Goal: Task Accomplishment & Management: Manage account settings

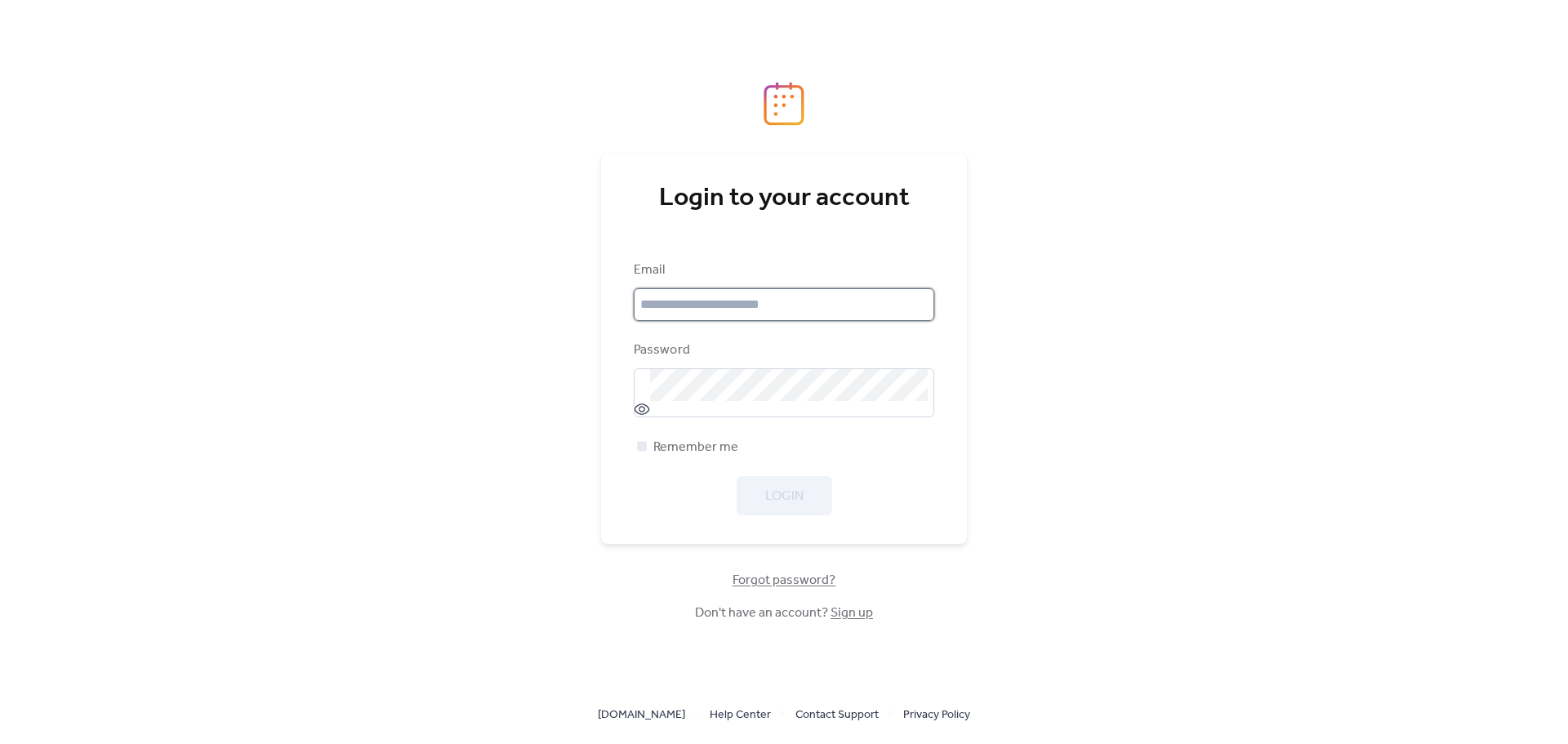
click at [715, 309] on input "email" at bounding box center [784, 305] width 301 height 33
click at [773, 298] on input "email" at bounding box center [784, 305] width 301 height 33
click at [473, 309] on div "Login to your account Email Password Remember me Login Forgot password? Don't h…" at bounding box center [784, 372] width 1568 height 744
click at [774, 587] on span "Forgot password?" at bounding box center [783, 580] width 103 height 19
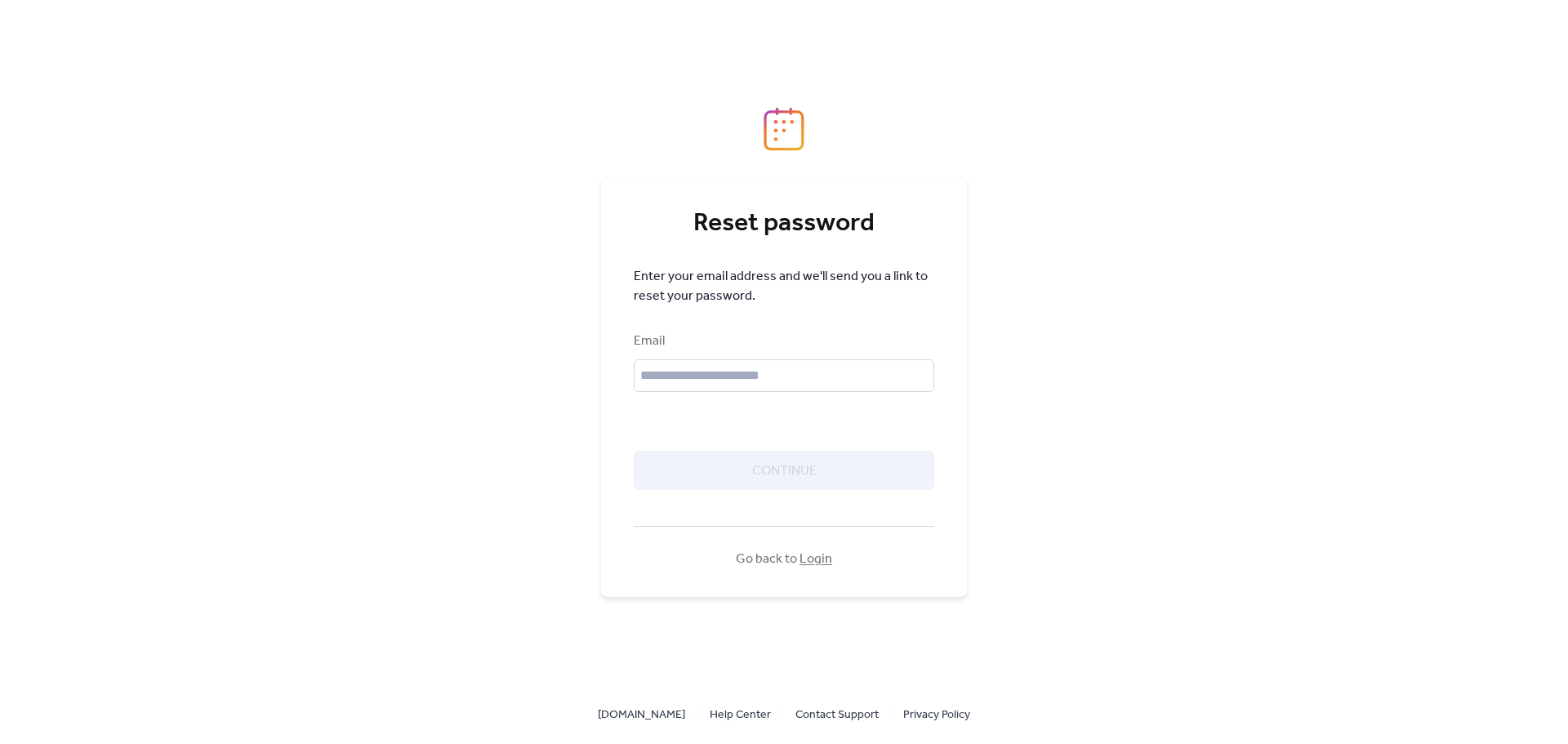
click at [814, 562] on link "Login" at bounding box center [816, 559] width 33 height 26
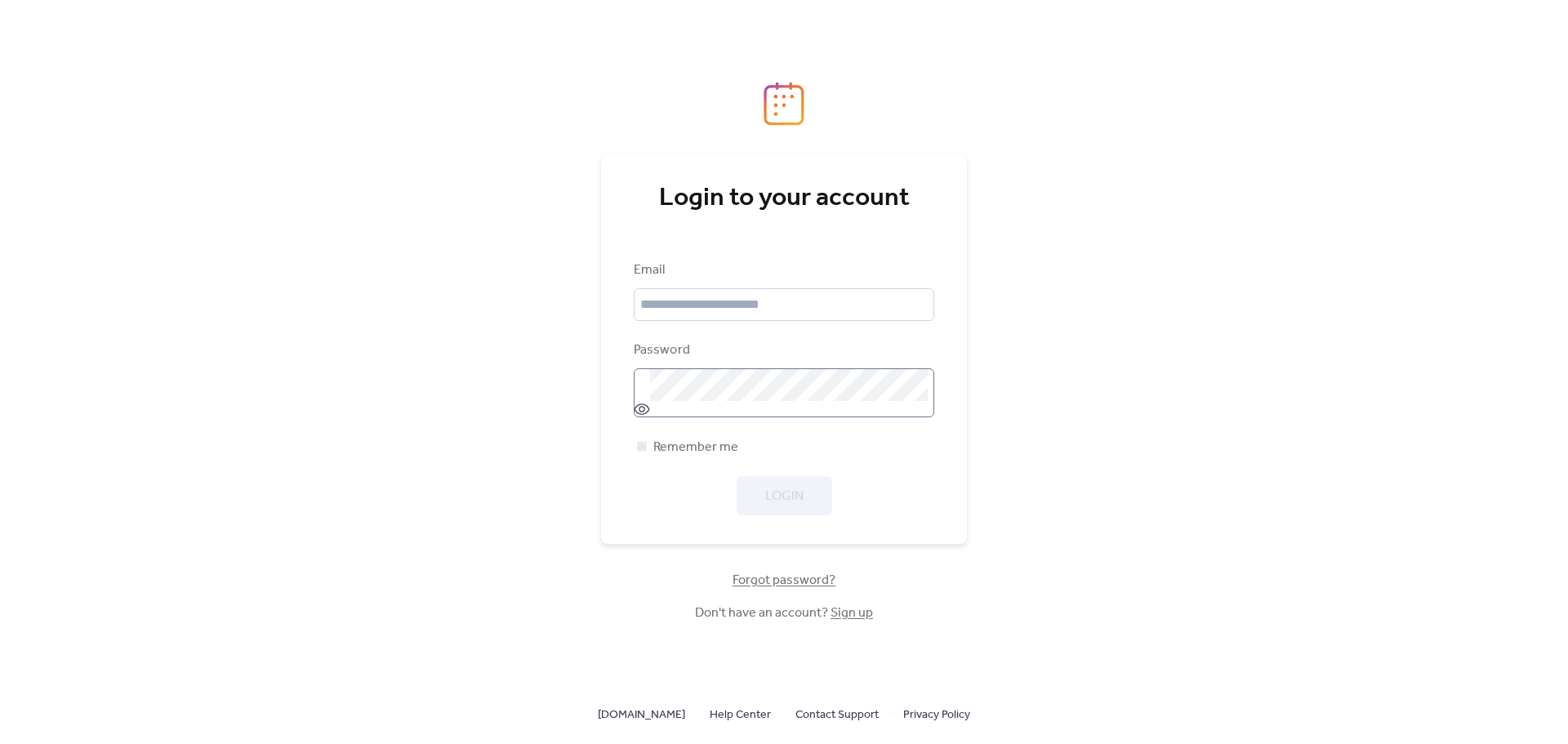
click at [637, 412] on icon at bounding box center [642, 408] width 15 height 12
click at [637, 412] on icon at bounding box center [642, 409] width 16 height 16
